Goal: Information Seeking & Learning: Learn about a topic

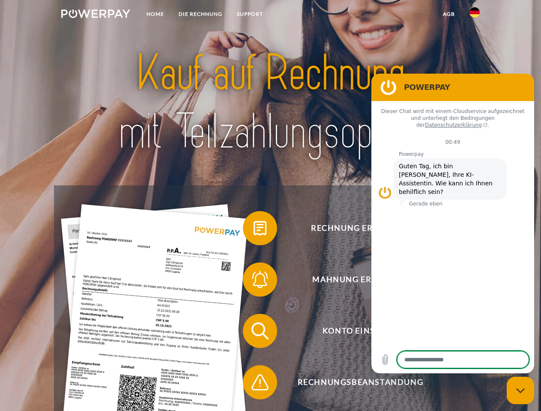
click at [96, 15] on img at bounding box center [95, 13] width 69 height 9
click at [475, 15] on img at bounding box center [474, 12] width 10 height 10
click at [448, 14] on link "agb" at bounding box center [449, 13] width 27 height 15
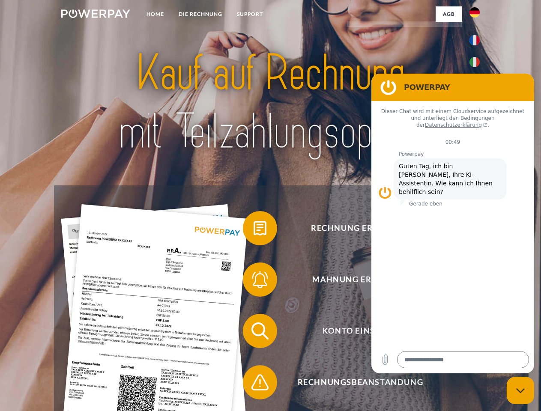
click at [254, 230] on span at bounding box center [247, 228] width 43 height 43
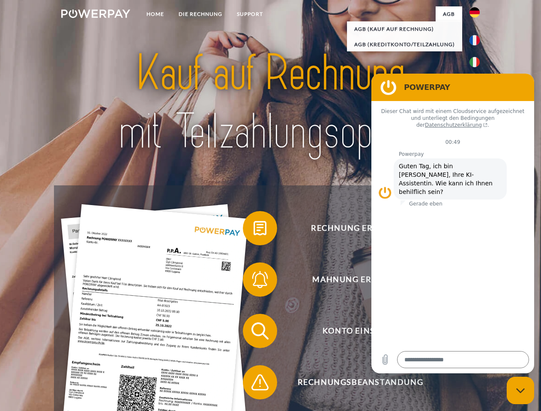
click at [254, 281] on span at bounding box center [247, 279] width 43 height 43
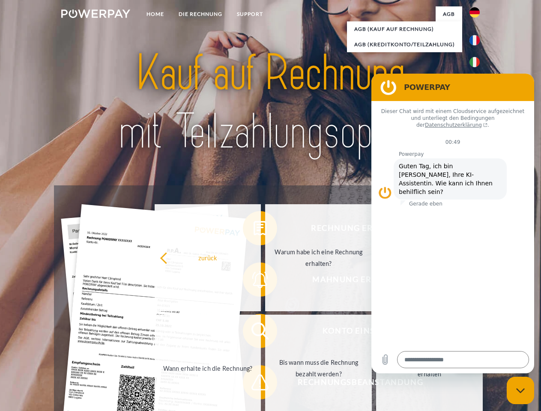
click at [265, 333] on link "Bis wann muss die Rechnung bezahlt werden?" at bounding box center [318, 368] width 107 height 107
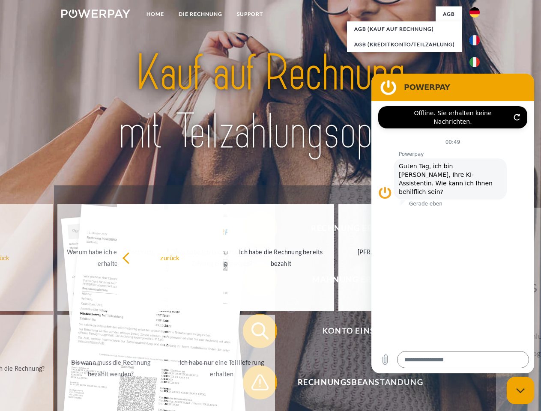
click at [254, 384] on span at bounding box center [247, 382] width 43 height 43
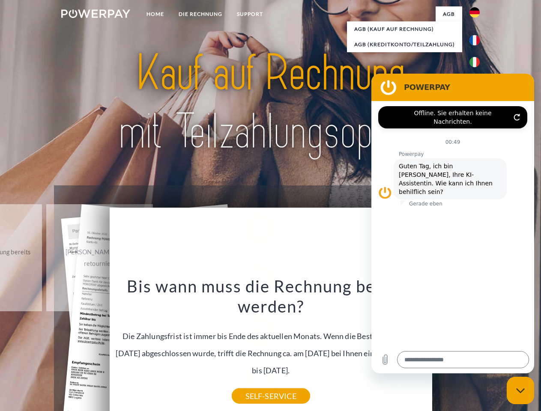
click at [520, 391] on icon "Messaging-Fenster schließen" at bounding box center [520, 391] width 9 height 6
type textarea "*"
